Goal: Task Accomplishment & Management: Manage account settings

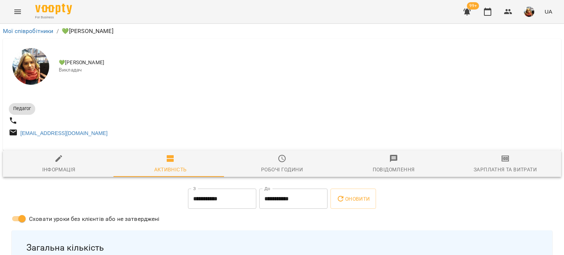
click at [212, 94] on div "💚[PERSON_NAME]" at bounding box center [282, 67] width 559 height 56
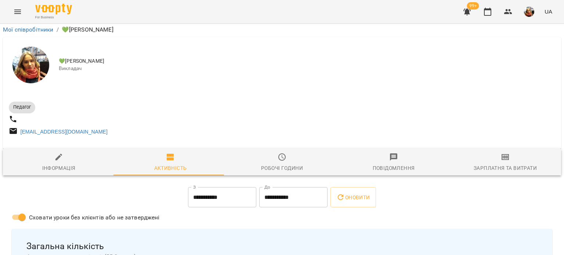
scroll to position [1102, 0]
click at [14, 3] on button "Menu" at bounding box center [18, 12] width 18 height 18
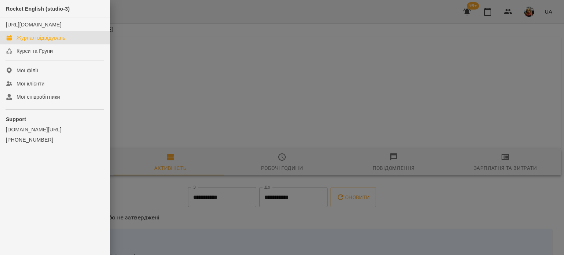
click at [39, 42] on div "Журнал відвідувань" at bounding box center [41, 37] width 49 height 7
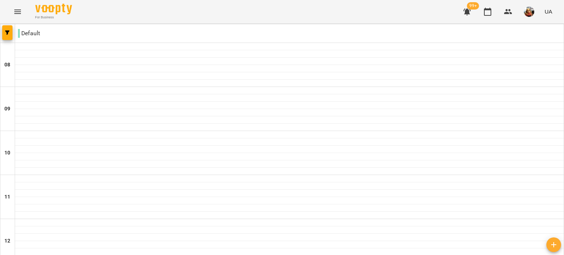
scroll to position [314, 0]
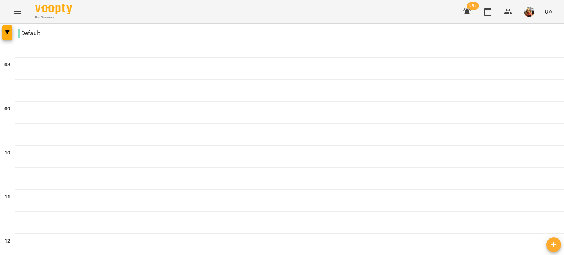
type input "**********"
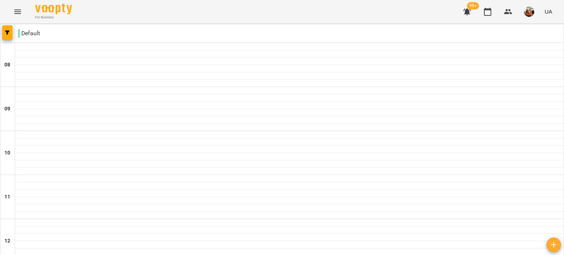
scroll to position [404, 0]
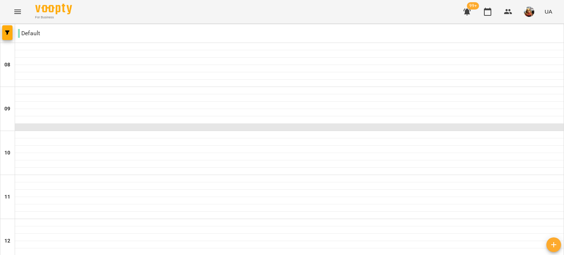
scroll to position [0, 0]
